Goal: Task Accomplishment & Management: Manage account settings

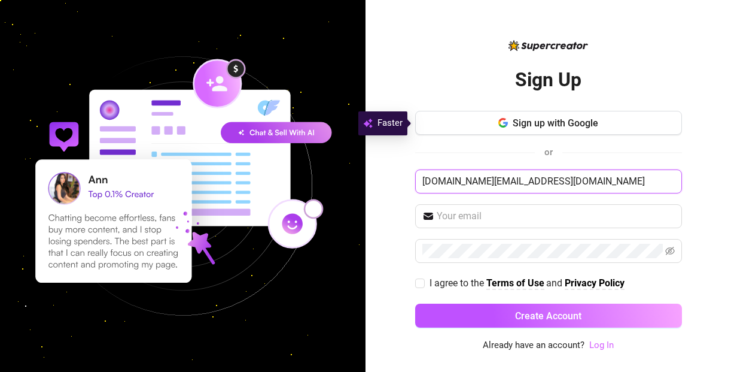
type input "[DOMAIN_NAME][EMAIL_ADDRESS][DOMAIN_NAME]"
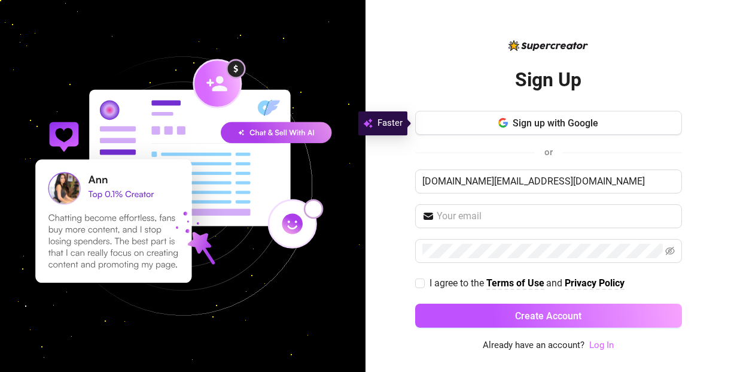
click at [598, 346] on link "Log In" at bounding box center [602, 344] width 25 height 11
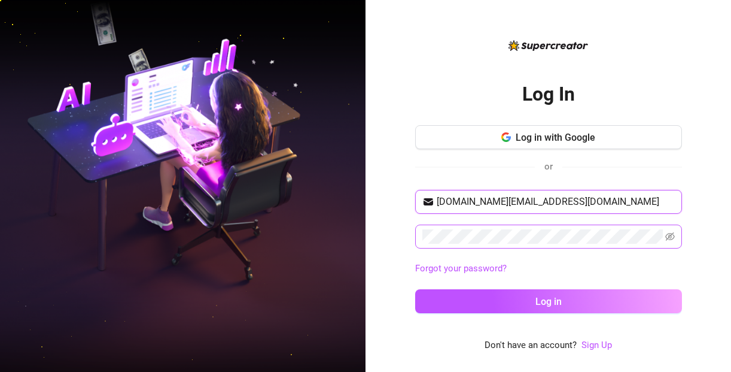
type input "[DOMAIN_NAME][EMAIL_ADDRESS][DOMAIN_NAME]"
click at [671, 237] on icon "eye-invisible" at bounding box center [671, 237] width 10 height 10
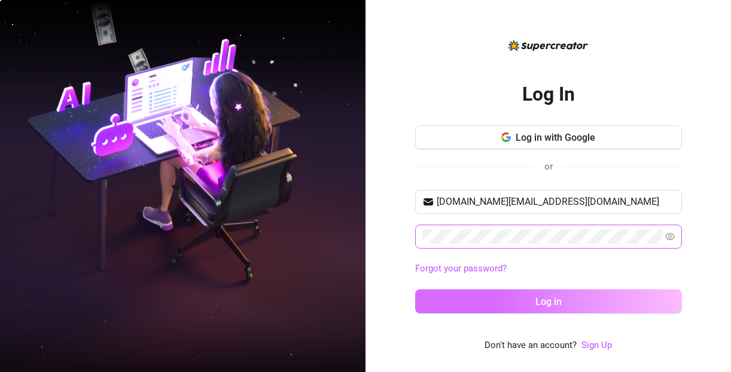
click at [643, 310] on button "Log in" at bounding box center [548, 301] width 267 height 24
